Goal: Task Accomplishment & Management: Manage account settings

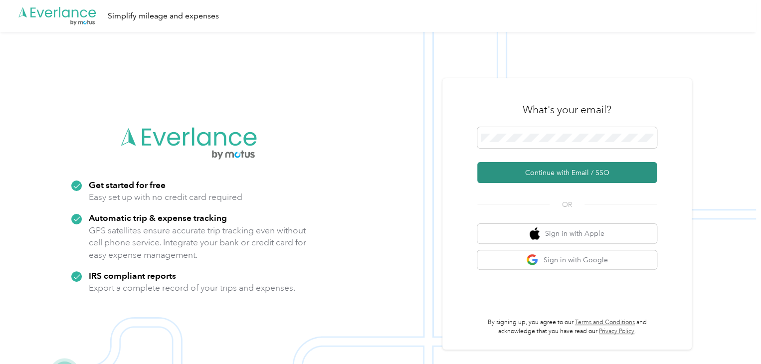
click at [559, 168] on button "Continue with Email / SSO" at bounding box center [566, 172] width 179 height 21
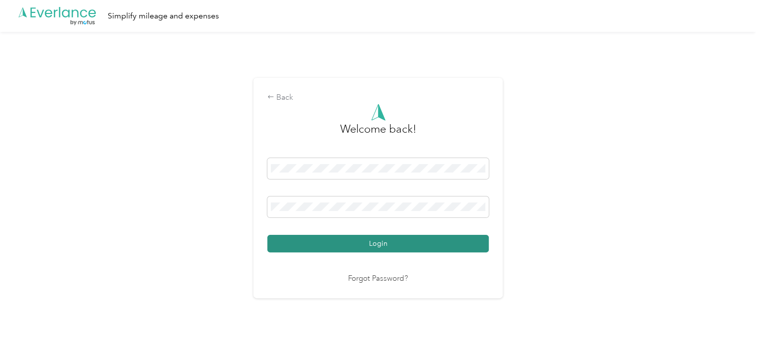
click at [362, 250] on button "Login" at bounding box center [377, 243] width 221 height 17
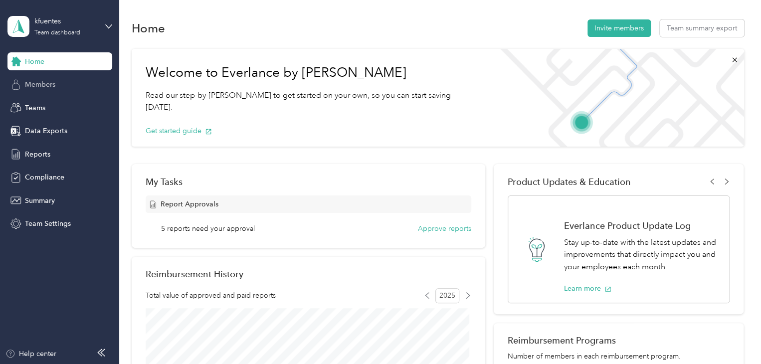
click at [39, 85] on span "Members" at bounding box center [40, 84] width 30 height 10
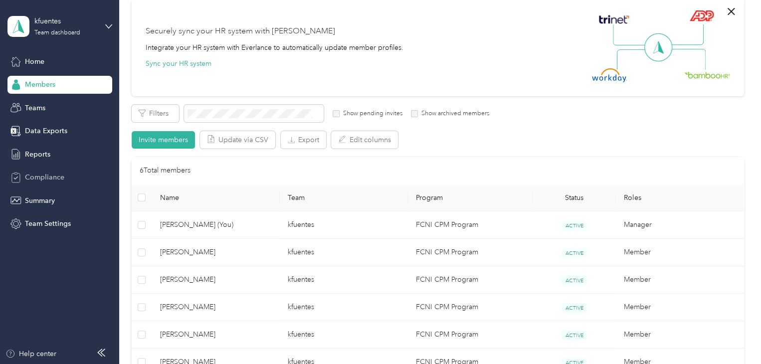
scroll to position [50, 0]
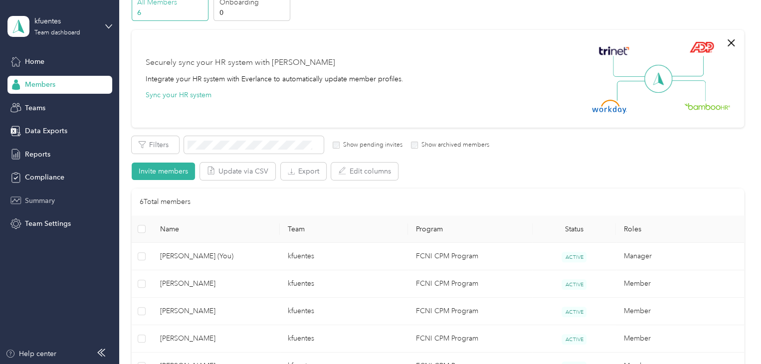
click at [33, 195] on span "Summary" at bounding box center [40, 200] width 30 height 10
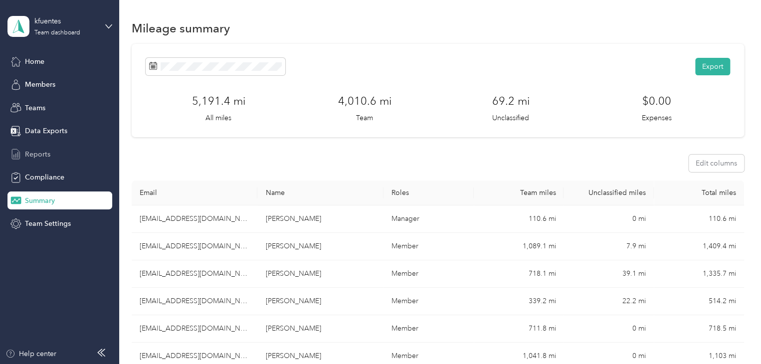
click at [39, 154] on span "Reports" at bounding box center [37, 154] width 25 height 10
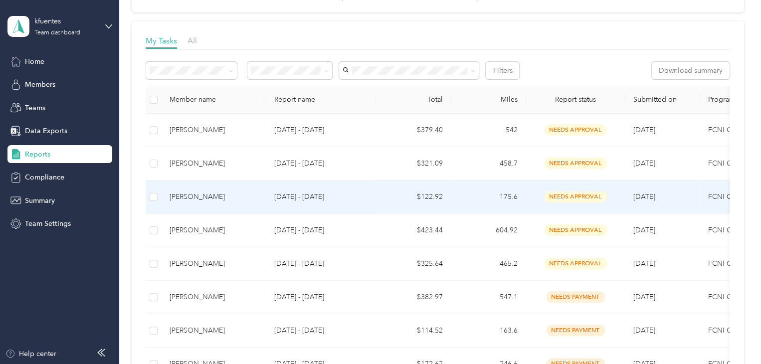
scroll to position [150, 0]
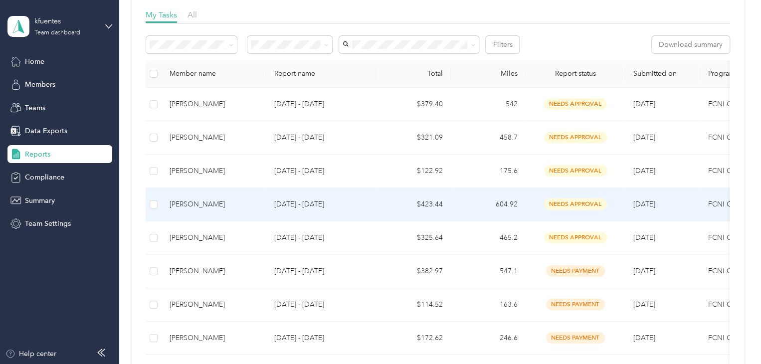
click at [529, 205] on td "needs approval" at bounding box center [575, 204] width 100 height 33
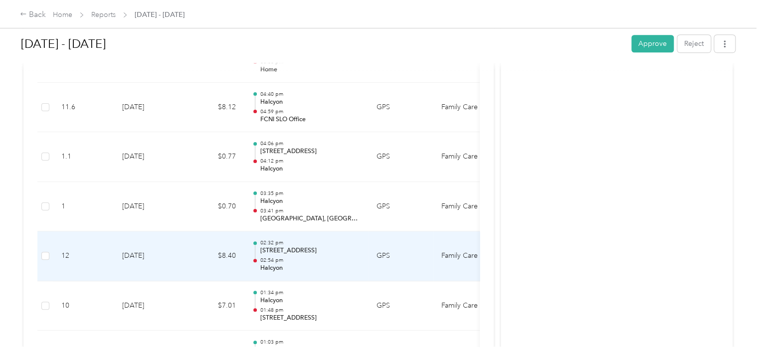
scroll to position [598, 0]
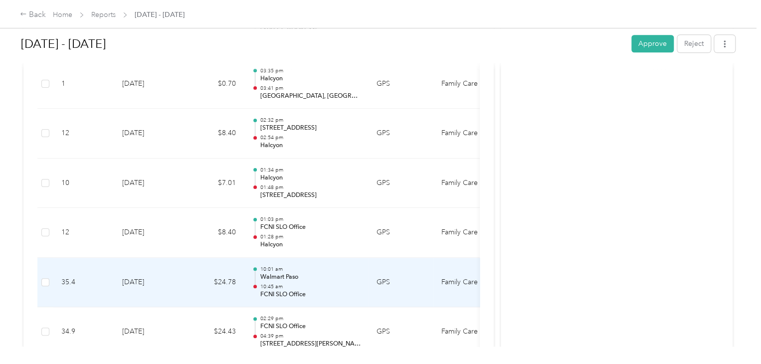
click at [313, 283] on p "10:45 am" at bounding box center [310, 286] width 101 height 7
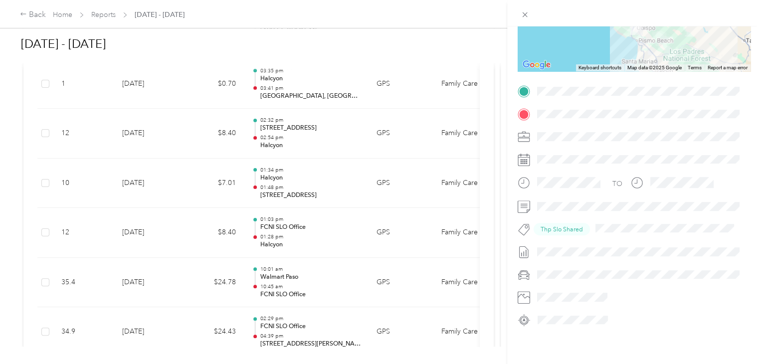
scroll to position [159, 0]
click at [524, 15] on icon at bounding box center [524, 14] width 5 height 5
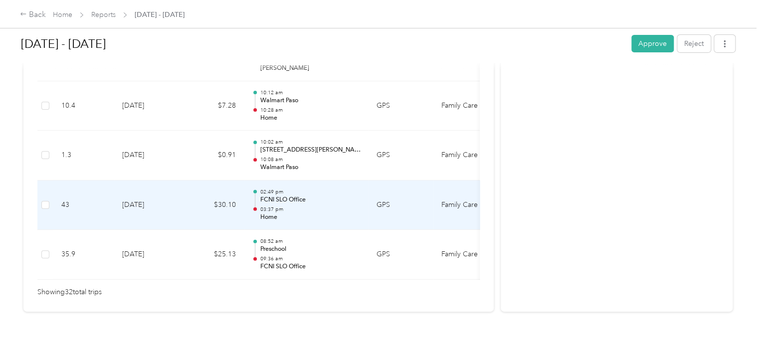
scroll to position [1679, 0]
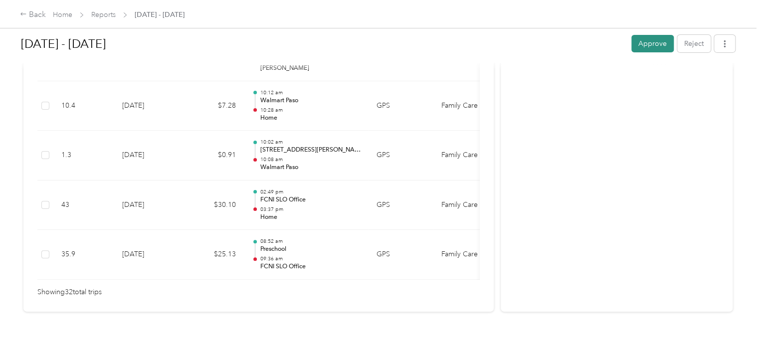
click at [649, 44] on button "Approve" at bounding box center [652, 43] width 42 height 17
click at [99, 16] on link "Reports" at bounding box center [103, 14] width 24 height 8
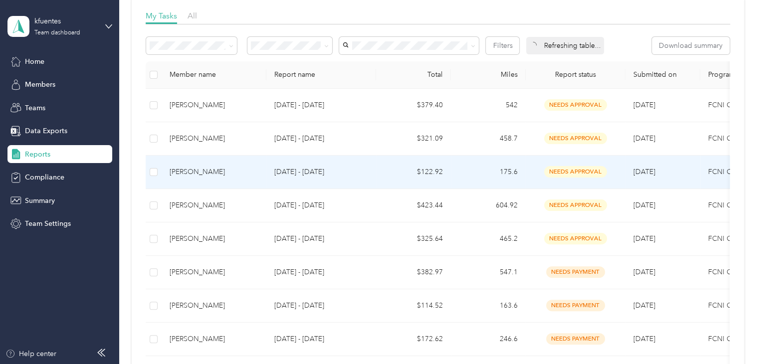
scroll to position [150, 0]
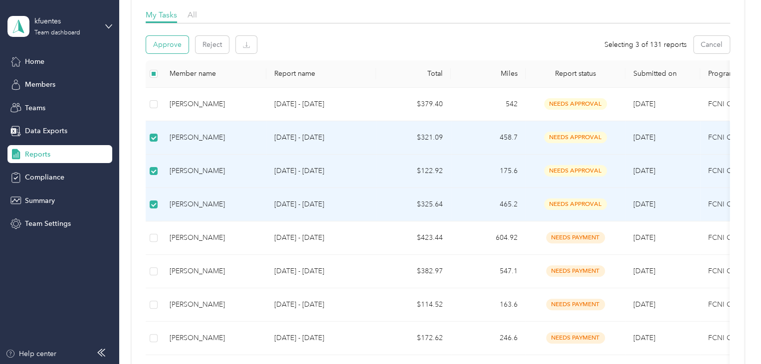
click at [167, 43] on button "Approve" at bounding box center [167, 44] width 42 height 17
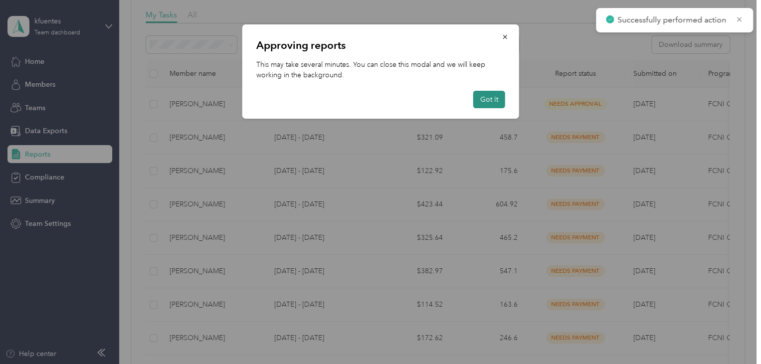
click at [491, 98] on button "Got it" at bounding box center [489, 99] width 32 height 17
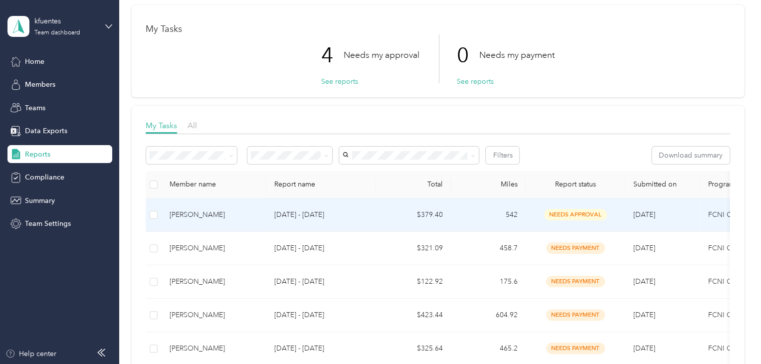
scroll to position [0, 0]
